Goal: Use online tool/utility: Utilize a website feature to perform a specific function

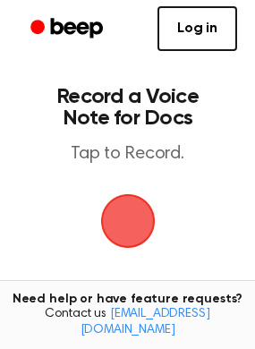
click at [123, 196] on span "button" at bounding box center [128, 221] width 50 height 50
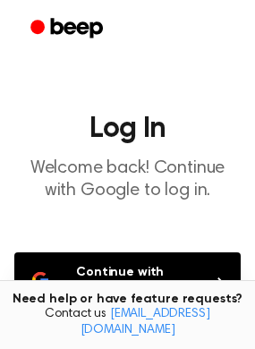
click at [171, 284] on button "Continue with Google" at bounding box center [127, 281] width 226 height 59
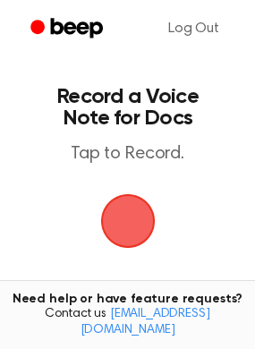
click at [136, 200] on span "button" at bounding box center [127, 220] width 75 height 75
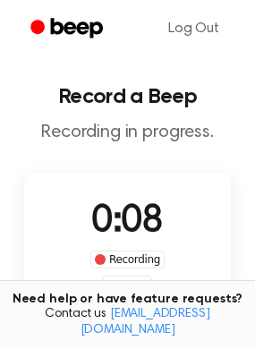
scroll to position [196, 0]
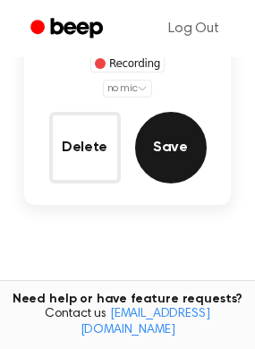
click at [191, 166] on button "Save" at bounding box center [171, 148] width 72 height 72
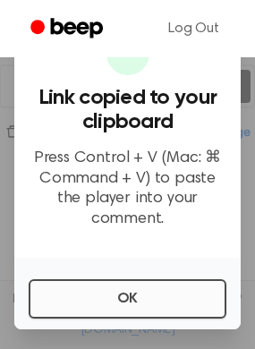
scroll to position [274, 0]
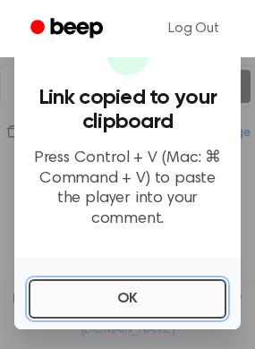
click at [150, 314] on button "OK" at bounding box center [128, 298] width 198 height 39
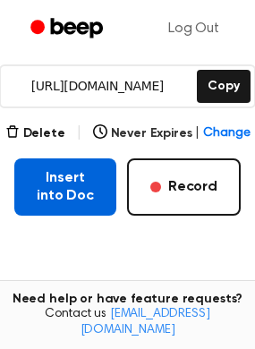
click at [55, 194] on button "Insert into Doc" at bounding box center [65, 186] width 102 height 57
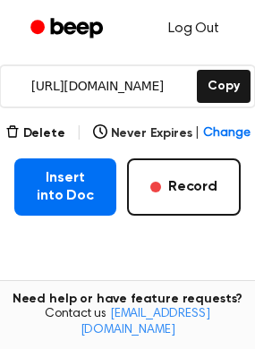
click at [209, 34] on link "Log Out" at bounding box center [193, 28] width 87 height 43
